Goal: Transaction & Acquisition: Subscribe to service/newsletter

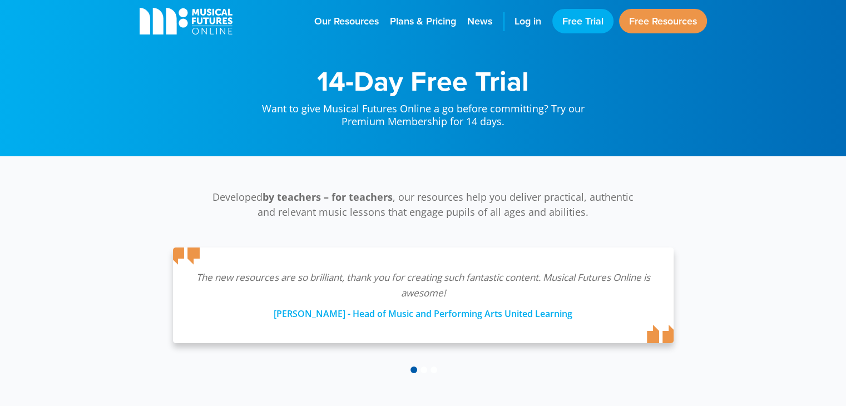
click at [719, 242] on div "Developed by teachers – for teachers , our resources help you deliver practical…" at bounding box center [423, 265] width 846 height 218
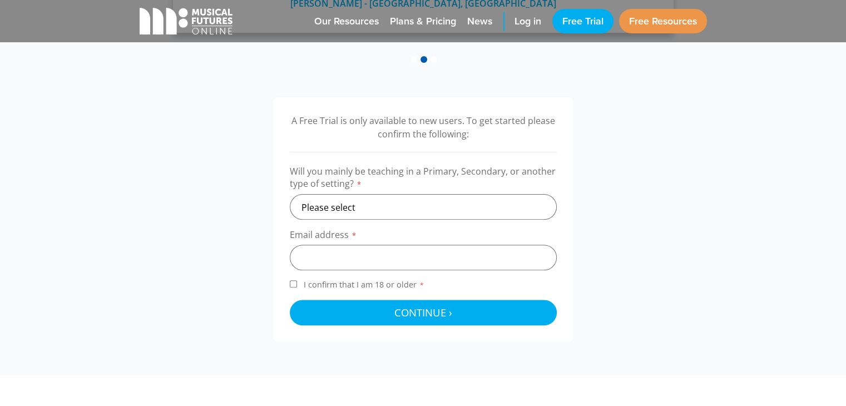
scroll to position [312, 0]
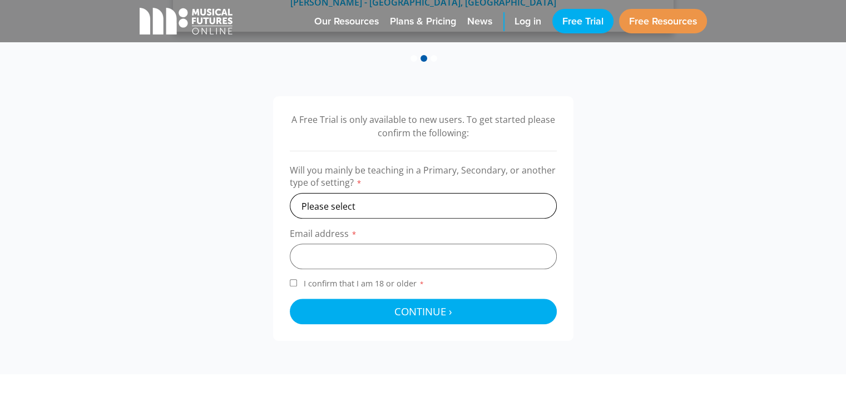
click at [519, 202] on select "Please select Primary Secondary Other" at bounding box center [423, 206] width 267 height 26
select select "primary"
click at [290, 193] on select "Please select Primary Secondary Other" at bounding box center [423, 206] width 267 height 26
click at [419, 253] on input "email" at bounding box center [423, 257] width 267 height 26
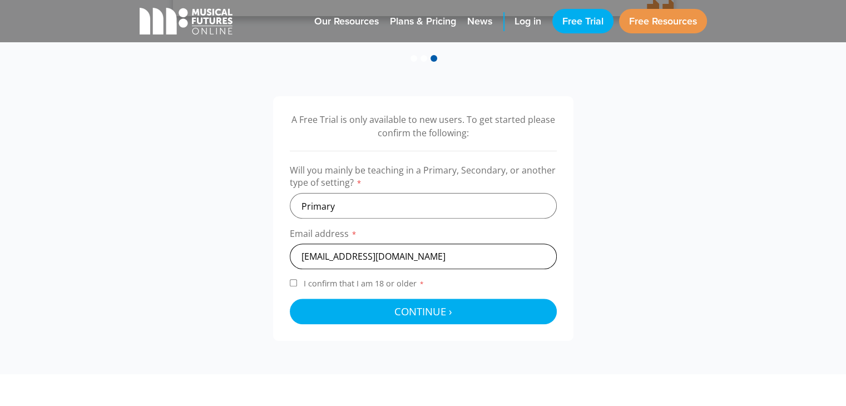
type input "siobhan.ohara456@gmail.com"
click at [294, 280] on input "I confirm that I am 18 or older *" at bounding box center [293, 282] width 7 height 7
checkbox input "true"
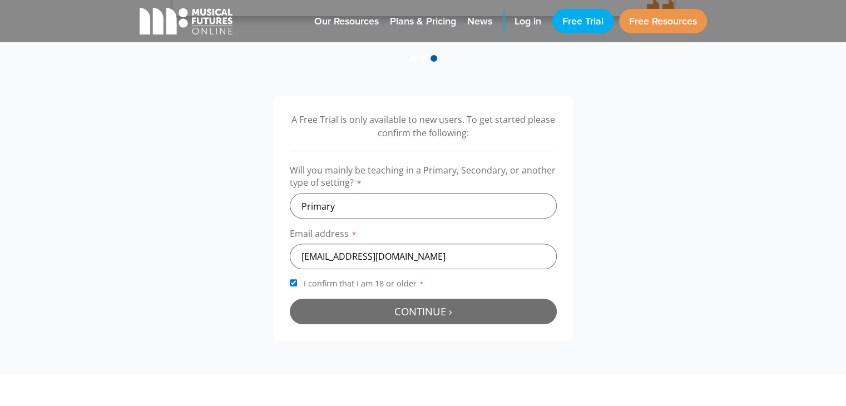
click at [390, 305] on button "Continue › Checking your details..." at bounding box center [423, 312] width 267 height 26
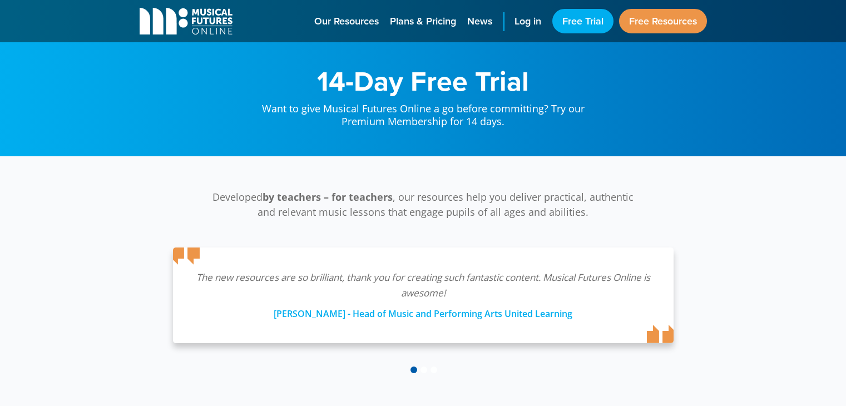
scroll to position [363, 0]
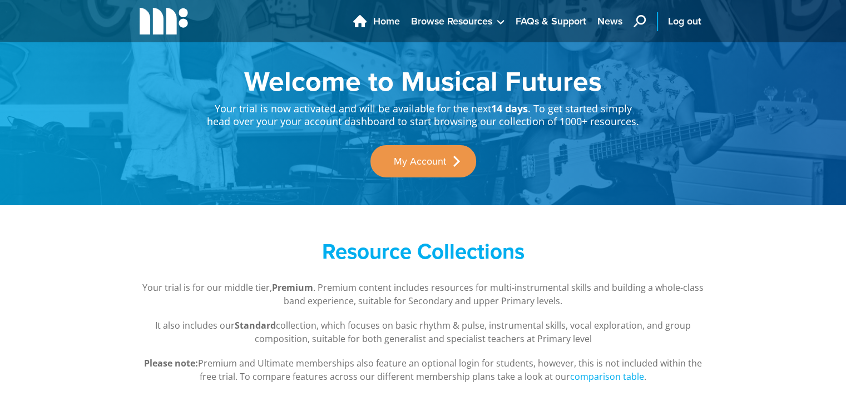
click at [390, 230] on div "Resource Collections Your trial is for our middle tier, Premium . Premium conte…" at bounding box center [423, 310] width 846 height 211
click at [636, 24] on icon "main navigation" at bounding box center [640, 21] width 12 height 12
